Goal: Task Accomplishment & Management: Complete application form

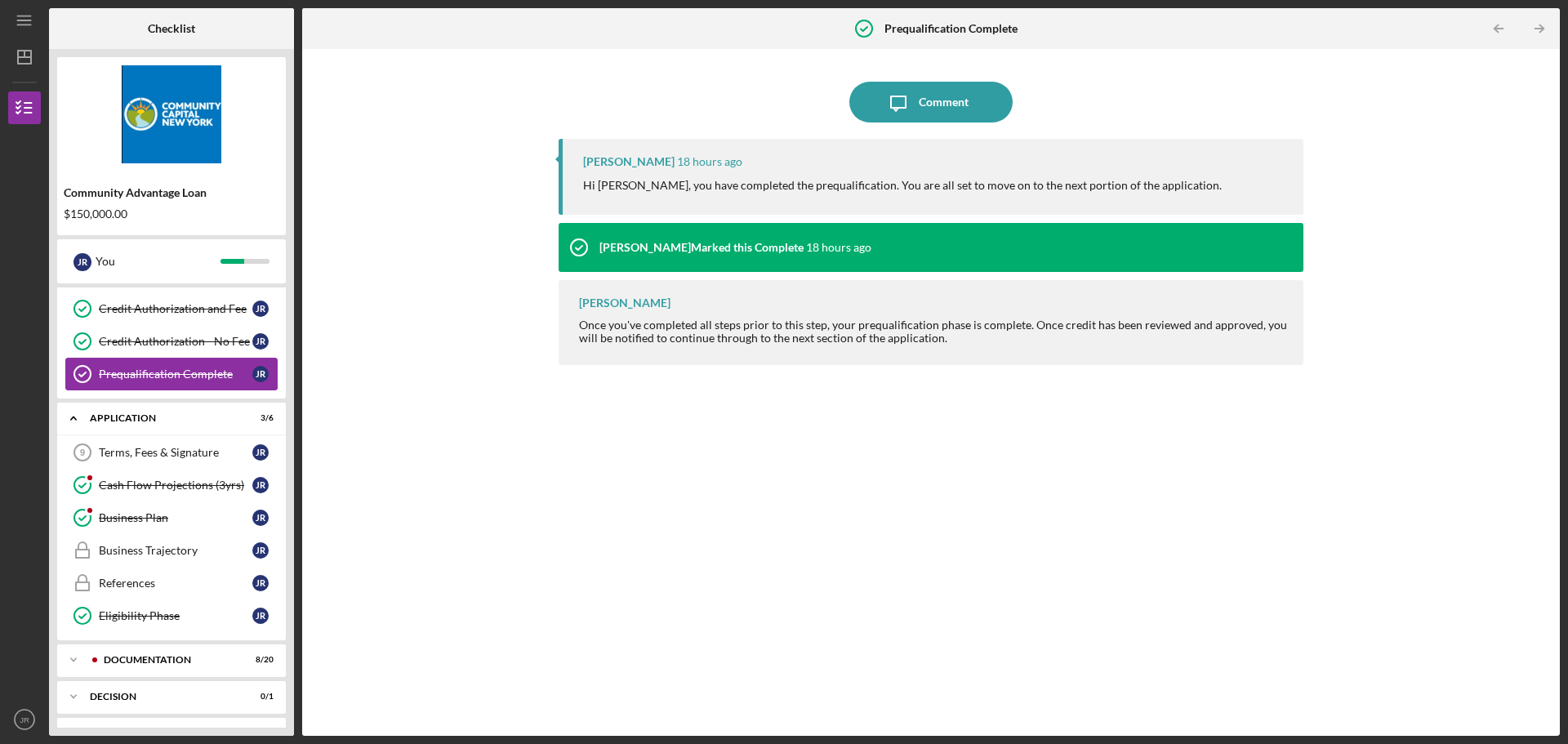
scroll to position [241, 0]
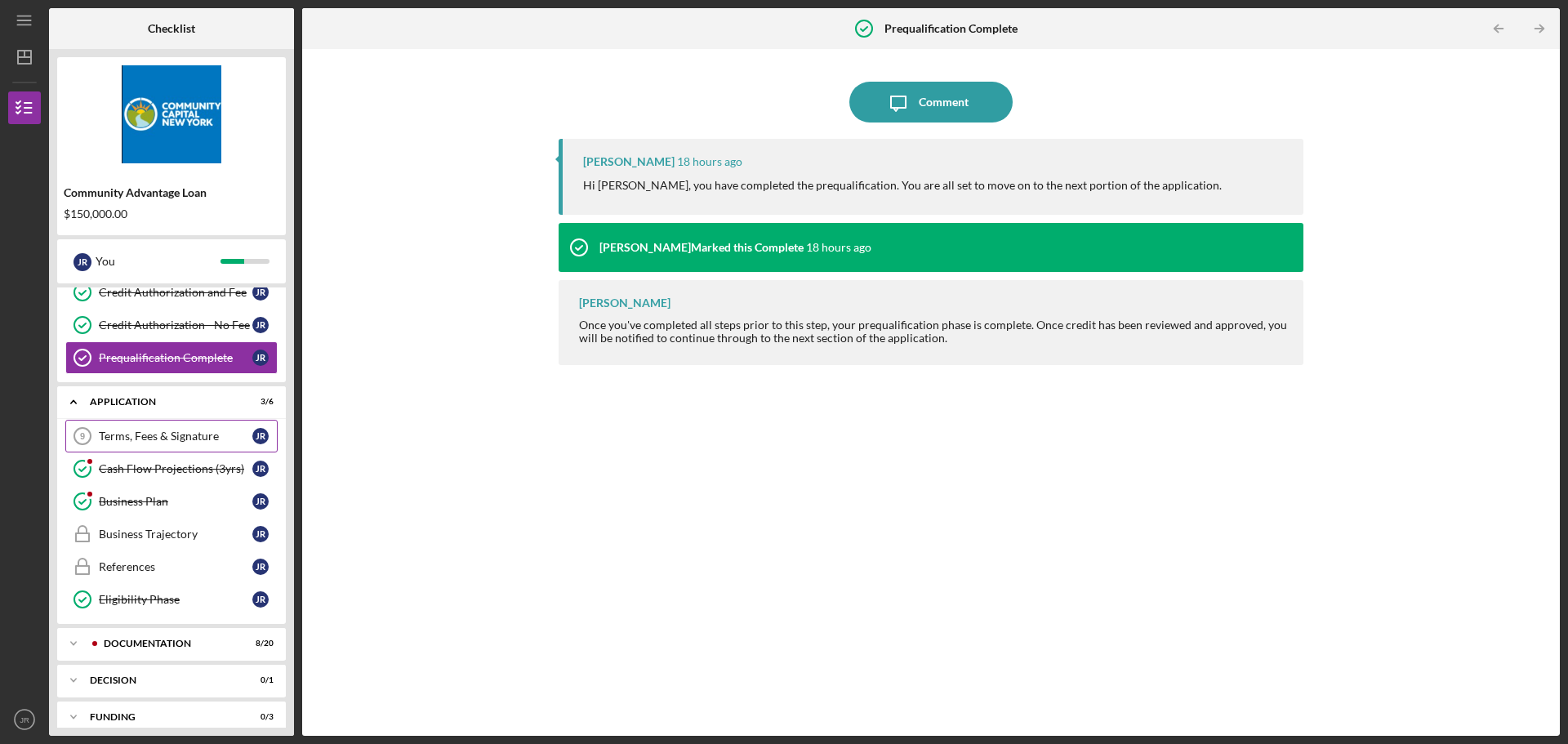
click at [216, 430] on div "Terms, Fees & Signature" at bounding box center [175, 435] width 153 height 13
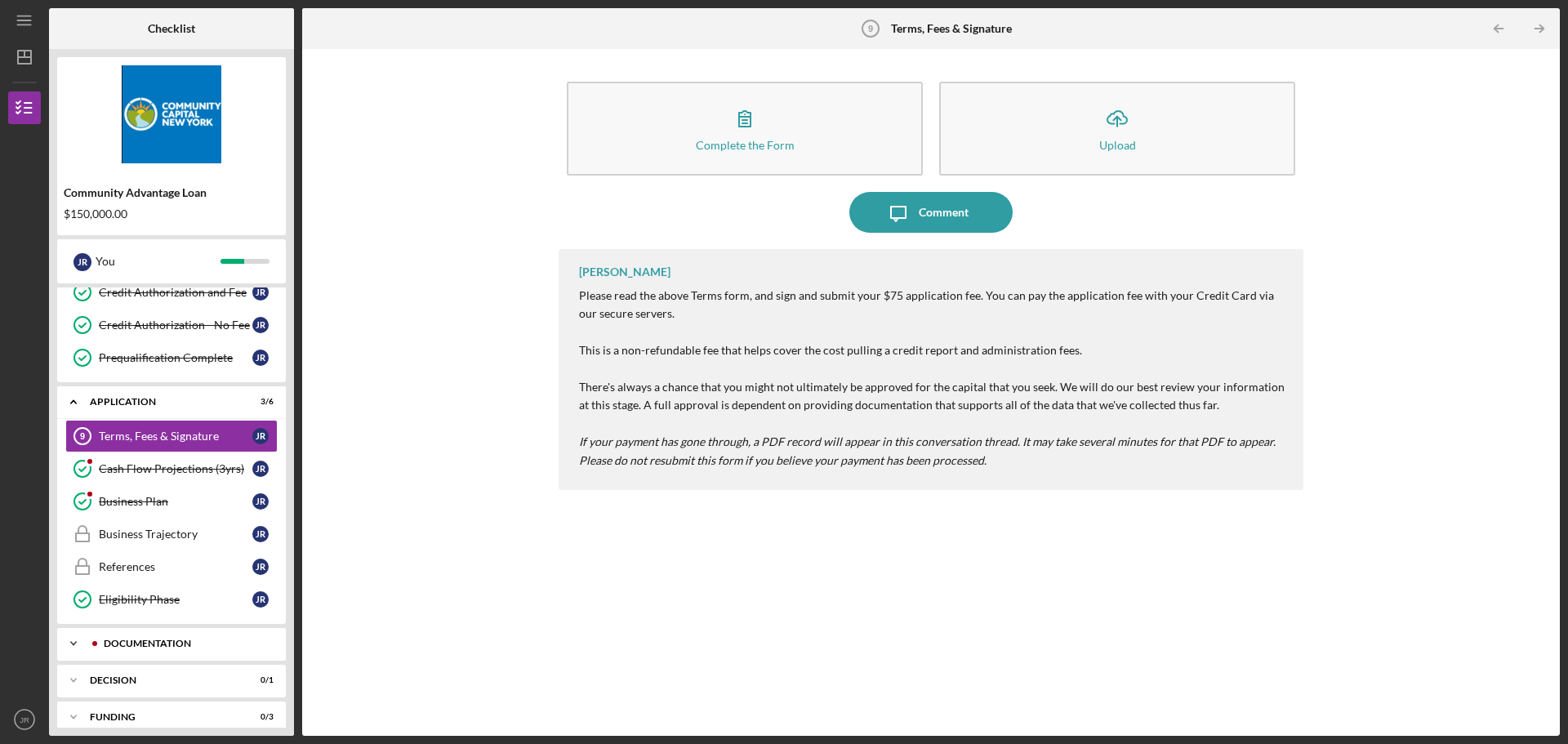
click at [198, 646] on div "Documentation" at bounding box center [184, 644] width 162 height 10
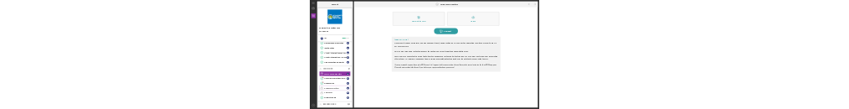
scroll to position [142, 0]
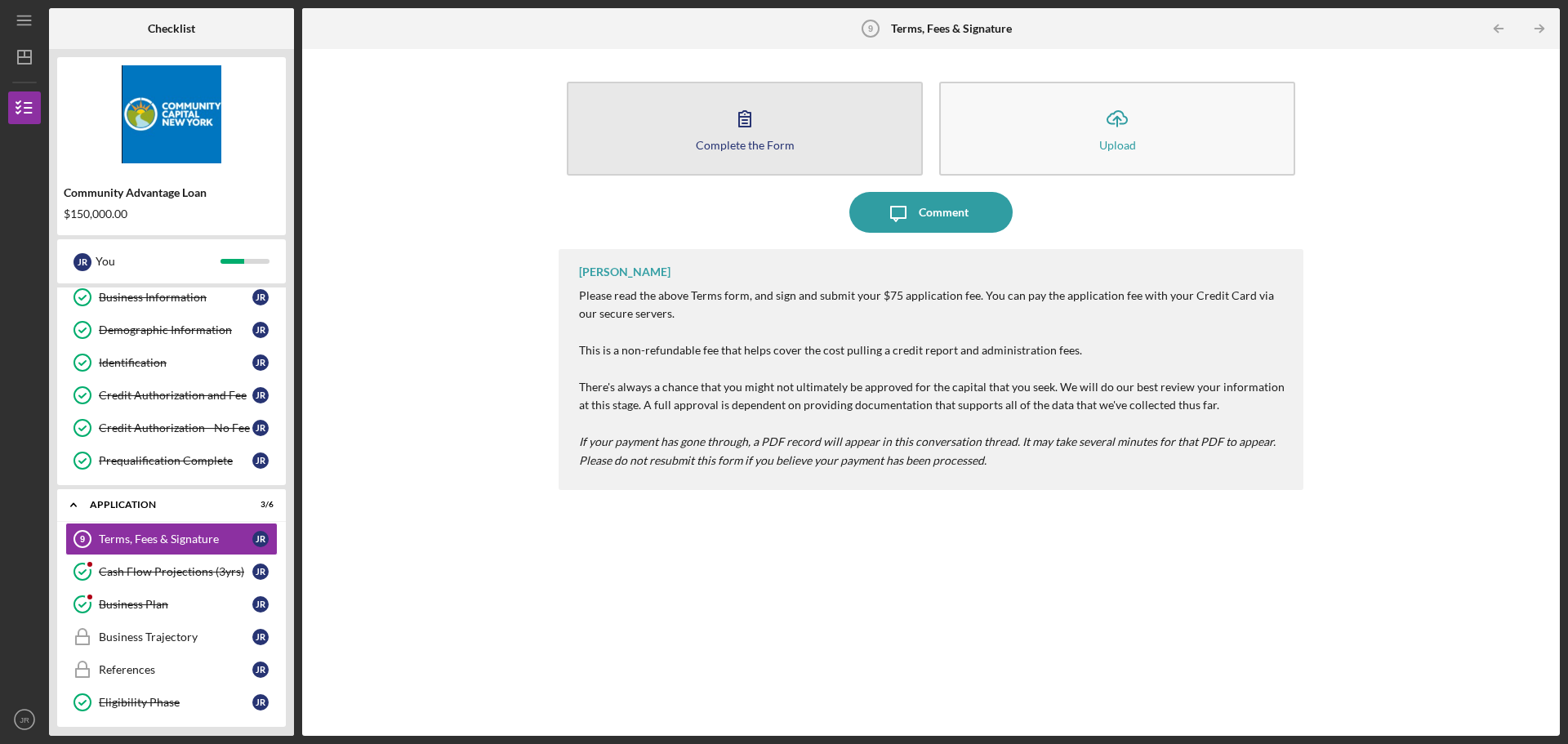
click at [754, 137] on button "Complete the Form Form" at bounding box center [744, 129] width 356 height 94
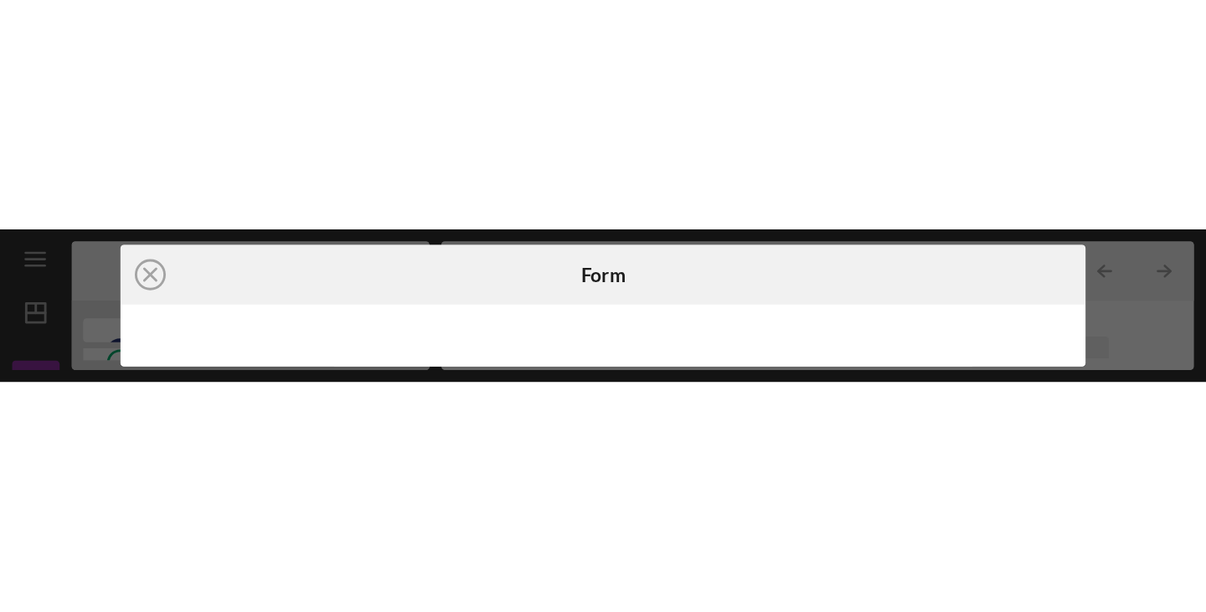
scroll to position [142, 0]
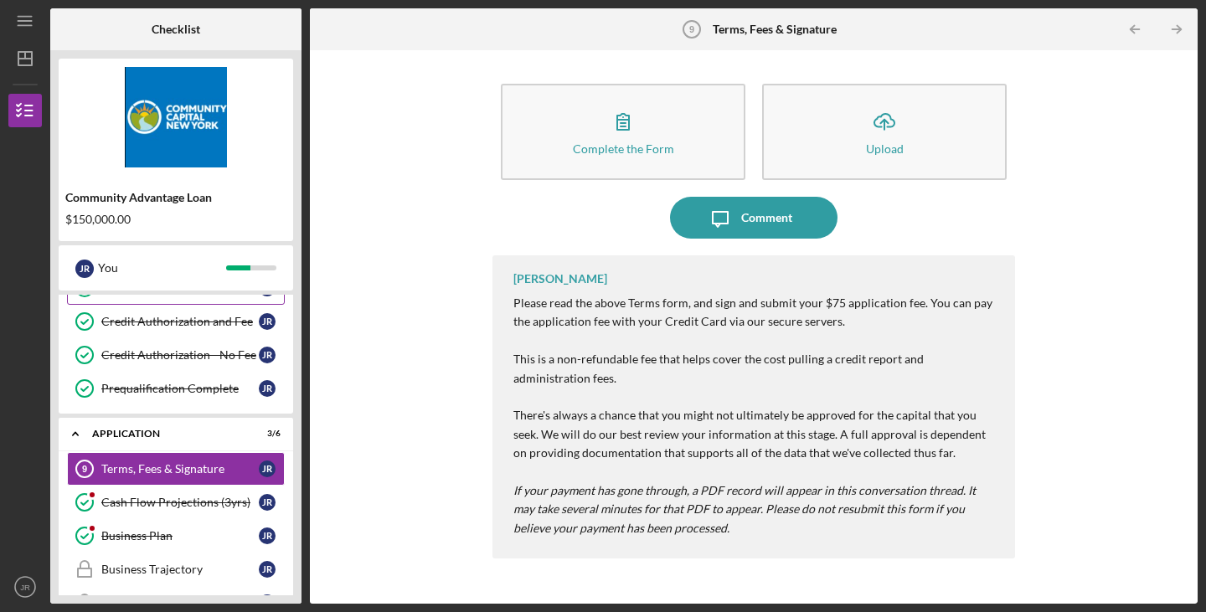
scroll to position [309, 0]
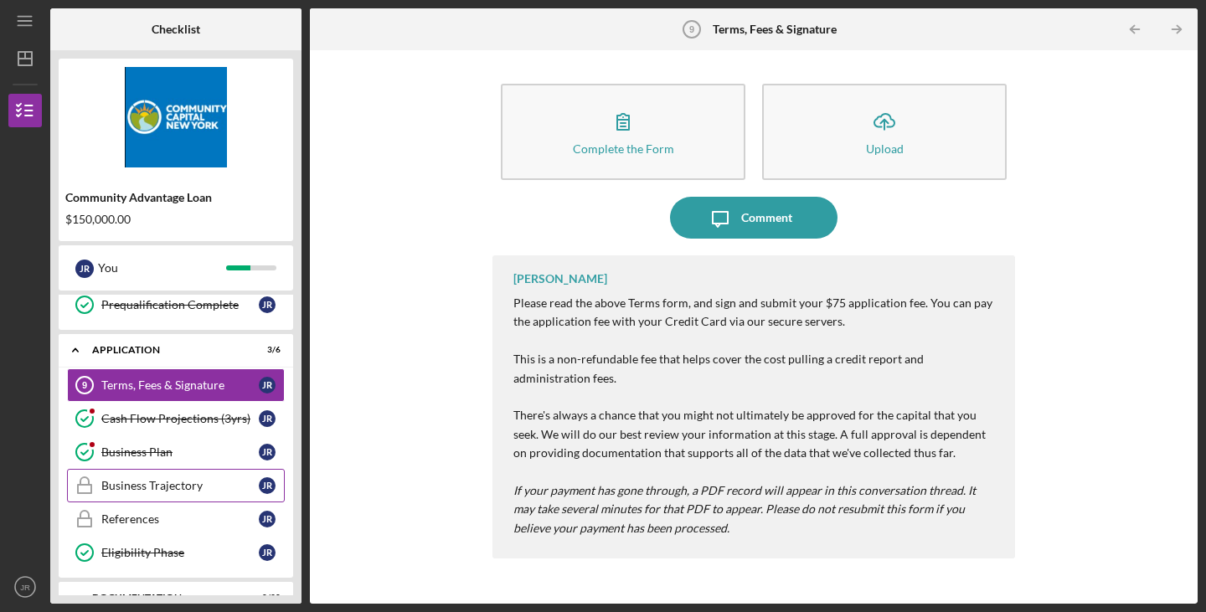
click at [191, 486] on div "Business Trajectory" at bounding box center [179, 485] width 157 height 13
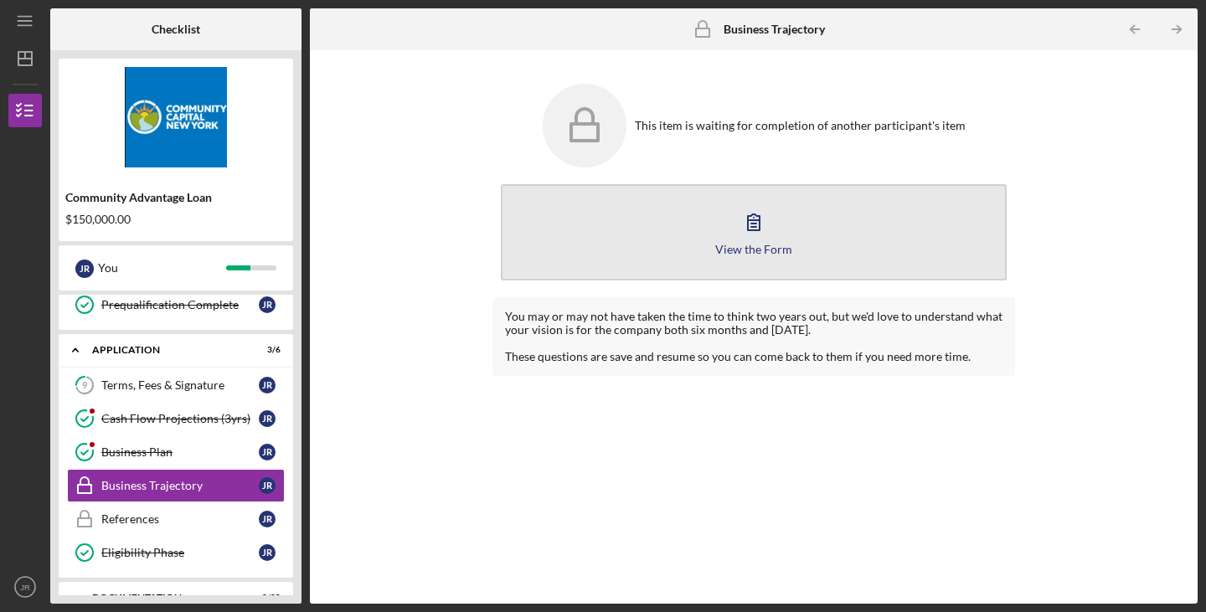
click at [721, 250] on div "View the Form" at bounding box center [753, 249] width 77 height 13
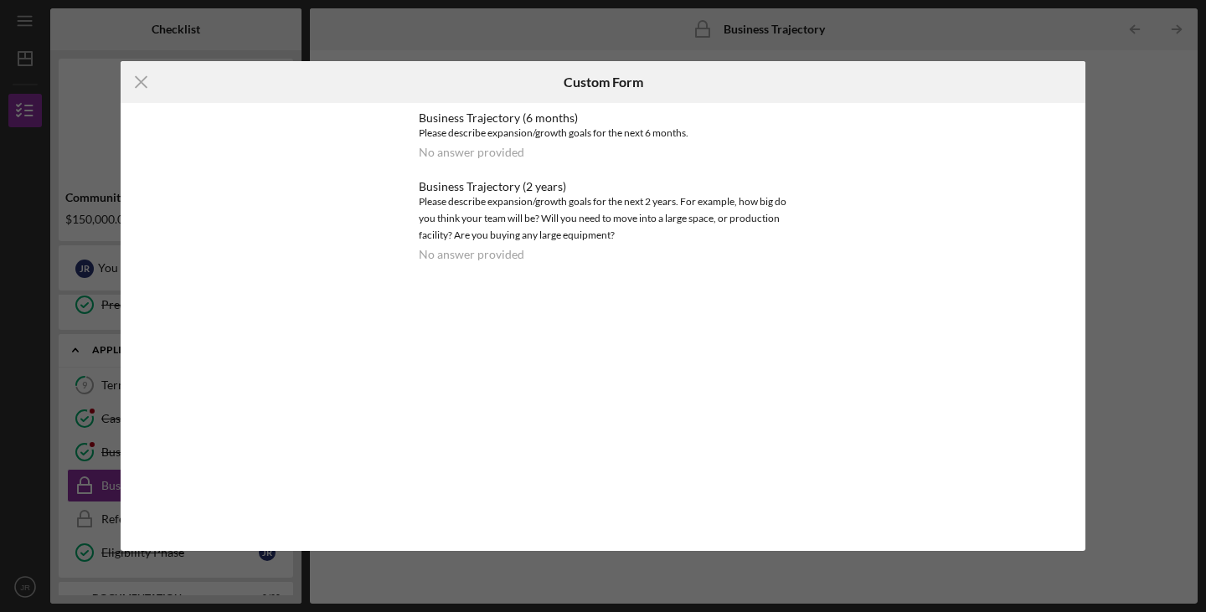
click at [486, 250] on div "No answer provided" at bounding box center [472, 254] width 106 height 13
drag, startPoint x: 454, startPoint y: 331, endPoint x: 478, endPoint y: 298, distance: 40.7
click at [471, 326] on div "Icon/Menu Close Custom Form Business Trajectory (6 months) Please describe expa…" at bounding box center [603, 306] width 965 height 490
click at [146, 77] on line at bounding box center [141, 82] width 11 height 11
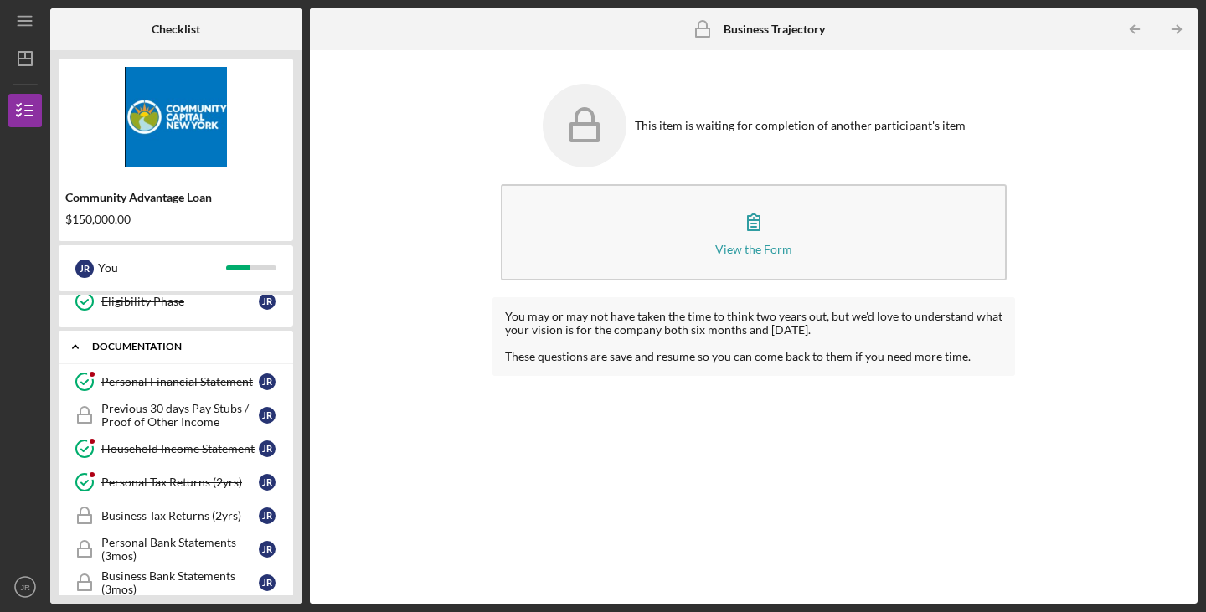
scroll to position [644, 0]
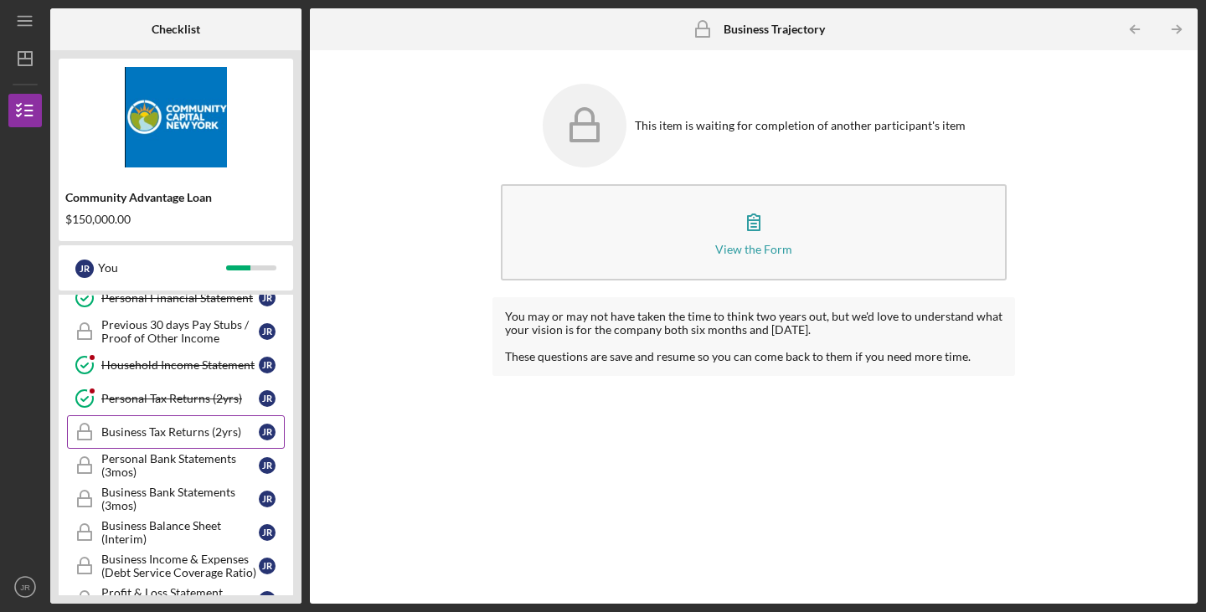
click at [219, 434] on div "Business Tax Returns (2yrs)" at bounding box center [179, 431] width 157 height 13
